Goal: Navigation & Orientation: Find specific page/section

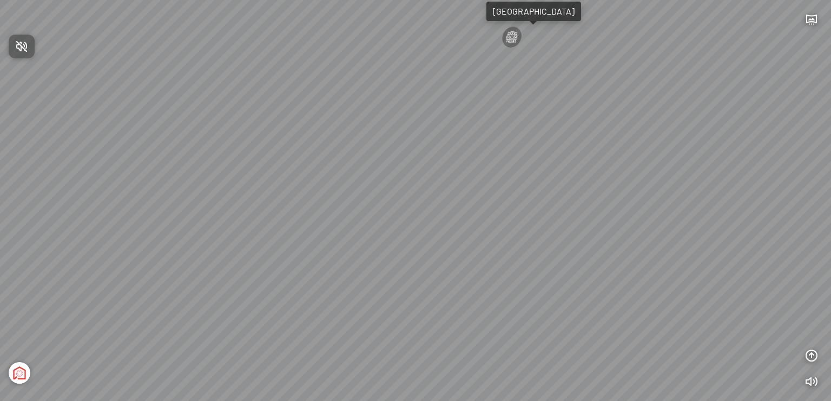
drag, startPoint x: 694, startPoint y: 115, endPoint x: 558, endPoint y: 113, distance: 135.3
click at [547, 113] on div at bounding box center [415, 200] width 831 height 401
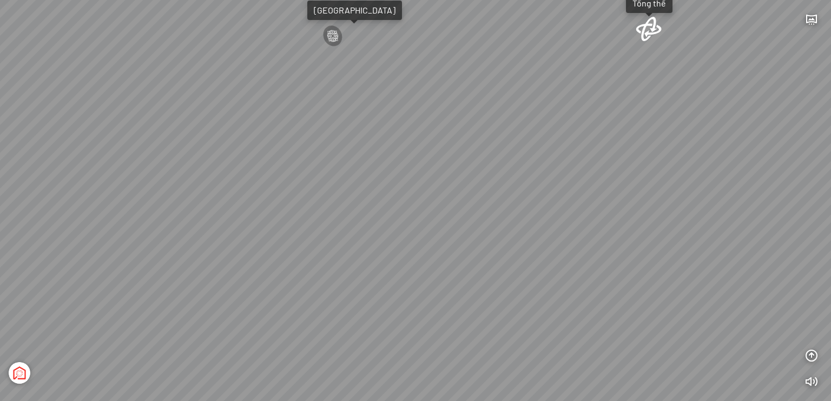
drag, startPoint x: 601, startPoint y: 138, endPoint x: 441, endPoint y: 137, distance: 159.6
click at [437, 137] on div "Light Tower [GEOGRAPHIC_DATA] Tổng thể [GEOGRAPHIC_DATA] [GEOGRAPHIC_DATA] Phố …" at bounding box center [415, 200] width 831 height 401
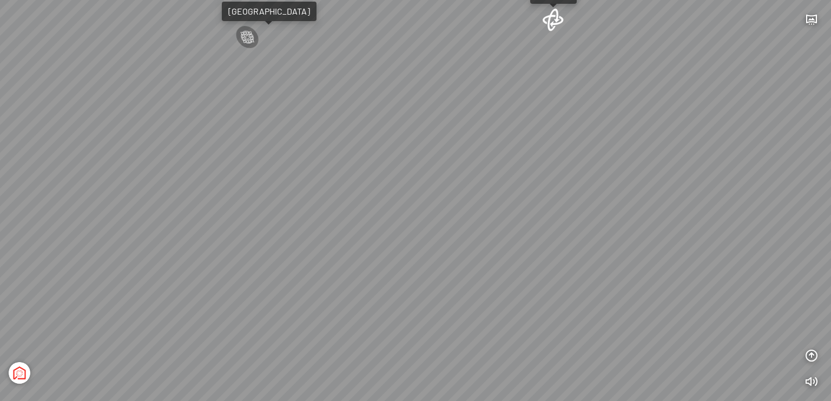
click at [525, 135] on div "Light Tower [GEOGRAPHIC_DATA] Tổng thể [GEOGRAPHIC_DATA] [GEOGRAPHIC_DATA] Phố …" at bounding box center [415, 200] width 831 height 401
drag, startPoint x: 557, startPoint y: 196, endPoint x: 483, endPoint y: 215, distance: 76.6
click at [483, 215] on div "Light Tower [GEOGRAPHIC_DATA] Tổng thể [GEOGRAPHIC_DATA] [GEOGRAPHIC_DATA] Phố …" at bounding box center [415, 200] width 831 height 401
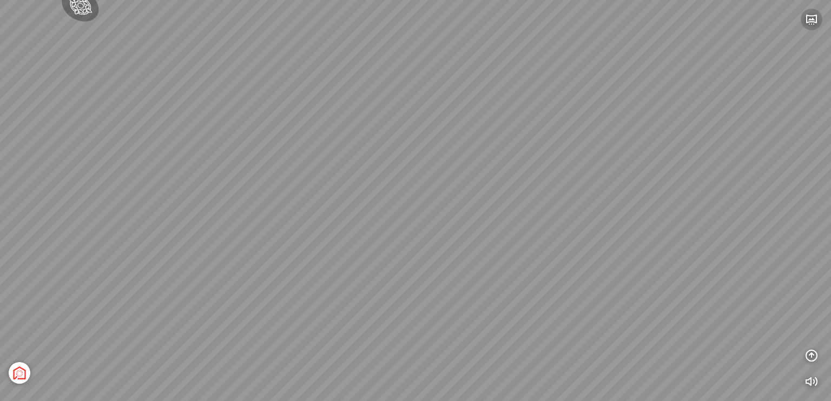
click at [812, 19] on icon "button" at bounding box center [811, 19] width 13 height 13
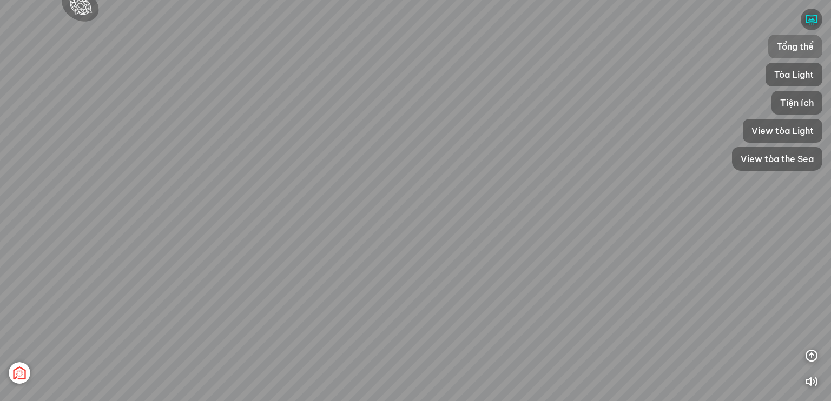
click at [815, 38] on div "Tổng thể" at bounding box center [795, 47] width 54 height 24
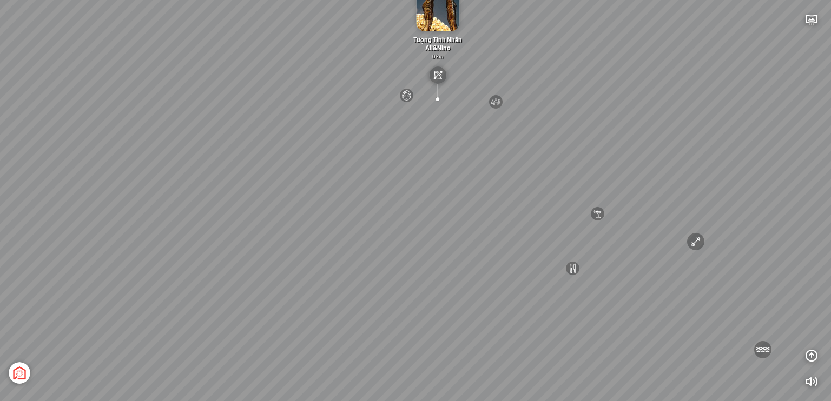
drag, startPoint x: 415, startPoint y: 323, endPoint x: 415, endPoint y: 288, distance: 34.6
click at [415, 288] on div "[GEOGRAPHIC_DATA] 3.6 km KN Links [GEOGRAPHIC_DATA] 5.9 km Thể Thao Bãi Biển 0 …" at bounding box center [415, 200] width 831 height 401
drag, startPoint x: 405, startPoint y: 278, endPoint x: 392, endPoint y: 282, distance: 13.9
click at [392, 282] on div "[GEOGRAPHIC_DATA] 3.6 km KN Links [GEOGRAPHIC_DATA] 5.9 km Thể Thao Bãi Biển 0 …" at bounding box center [415, 200] width 831 height 401
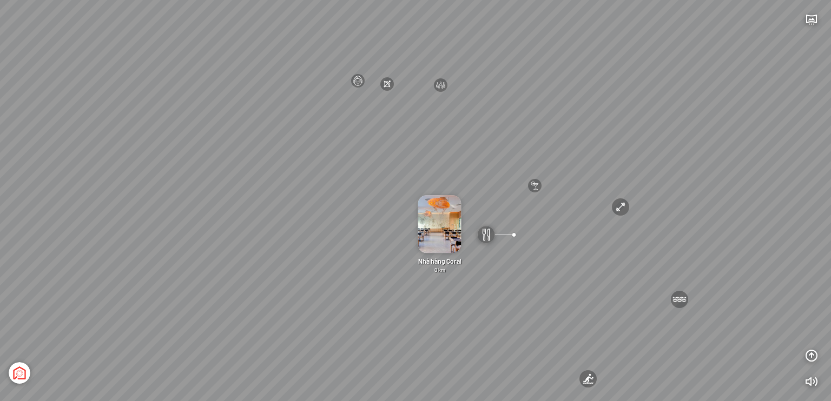
drag, startPoint x: 399, startPoint y: 298, endPoint x: 385, endPoint y: 301, distance: 13.8
click at [385, 301] on div "[GEOGRAPHIC_DATA] 3.6 km KN Links [GEOGRAPHIC_DATA] 5.9 km Thể Thao Bãi Biển 0 …" at bounding box center [415, 200] width 831 height 401
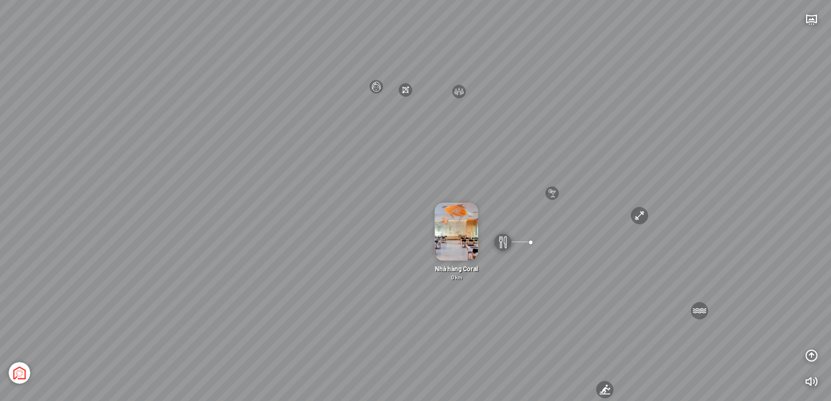
drag, startPoint x: 372, startPoint y: 302, endPoint x: 390, endPoint y: 307, distance: 19.0
click at [390, 307] on div "[GEOGRAPHIC_DATA] 3.6 km KN Links [GEOGRAPHIC_DATA] 5.9 km Thể Thao Bãi Biển 0 …" at bounding box center [415, 200] width 831 height 401
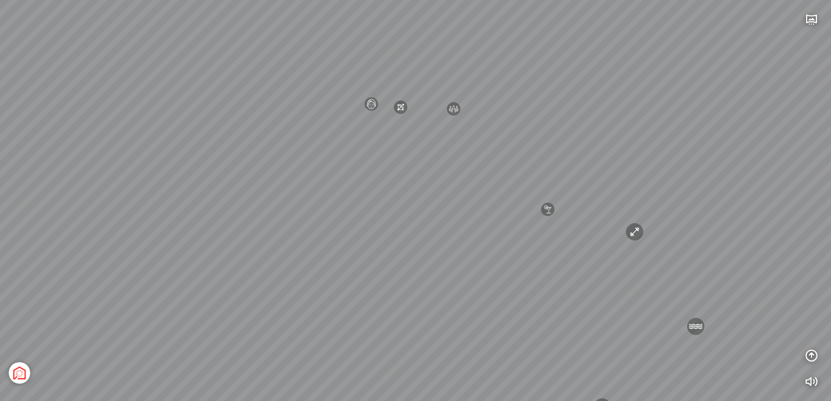
drag, startPoint x: 390, startPoint y: 307, endPoint x: 385, endPoint y: 324, distance: 17.5
click at [385, 324] on div "[GEOGRAPHIC_DATA] 3.6 km KN Links [GEOGRAPHIC_DATA] 5.9 km Thể Thao Bãi Biển 0 …" at bounding box center [415, 200] width 831 height 401
